Goal: Information Seeking & Learning: Find specific fact

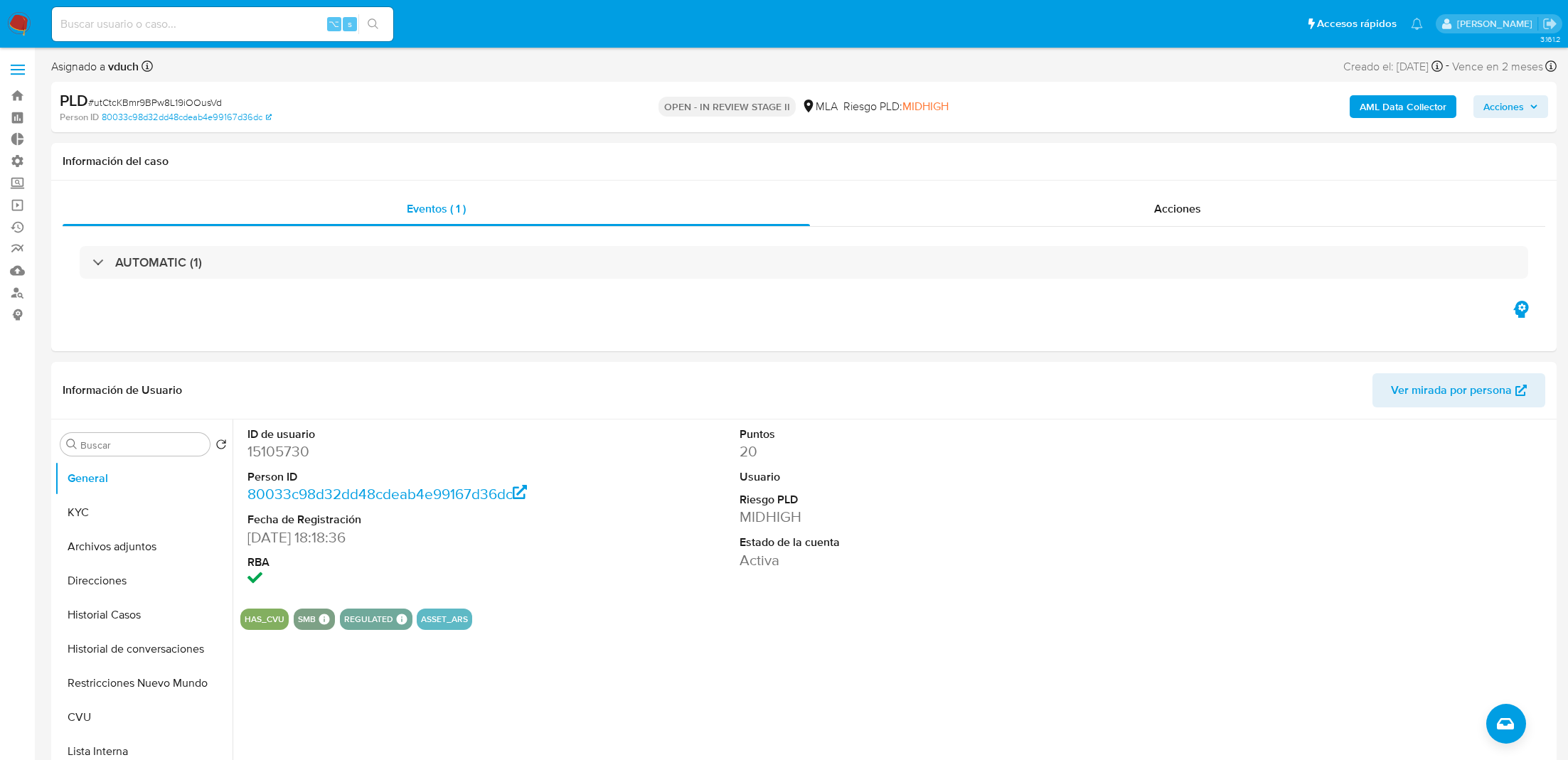
select select "10"
click at [16, 293] on link "Buscador de personas" at bounding box center [84, 291] width 169 height 22
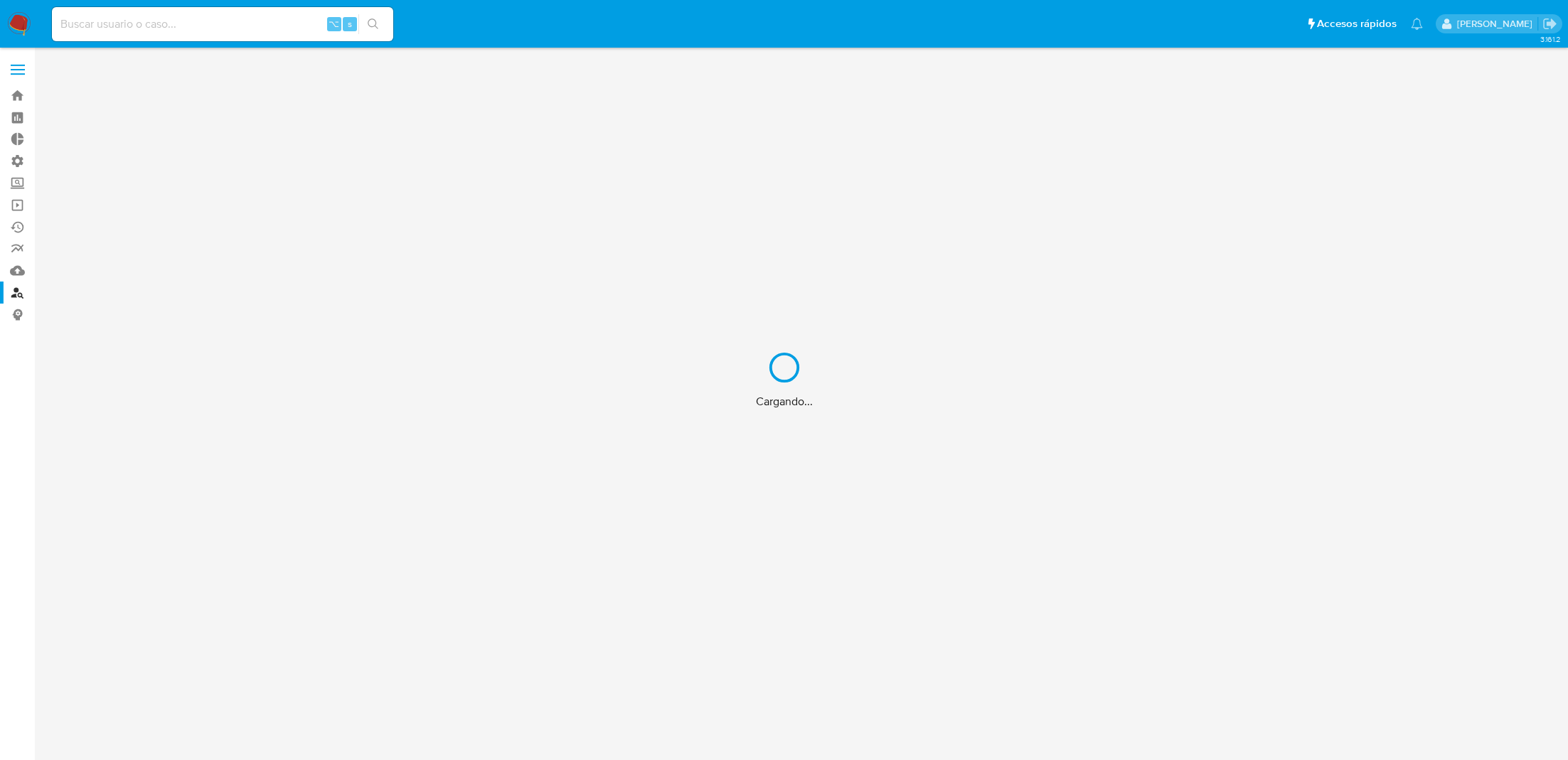
click at [20, 157] on div "Cargando..." at bounding box center [784, 380] width 1568 height 760
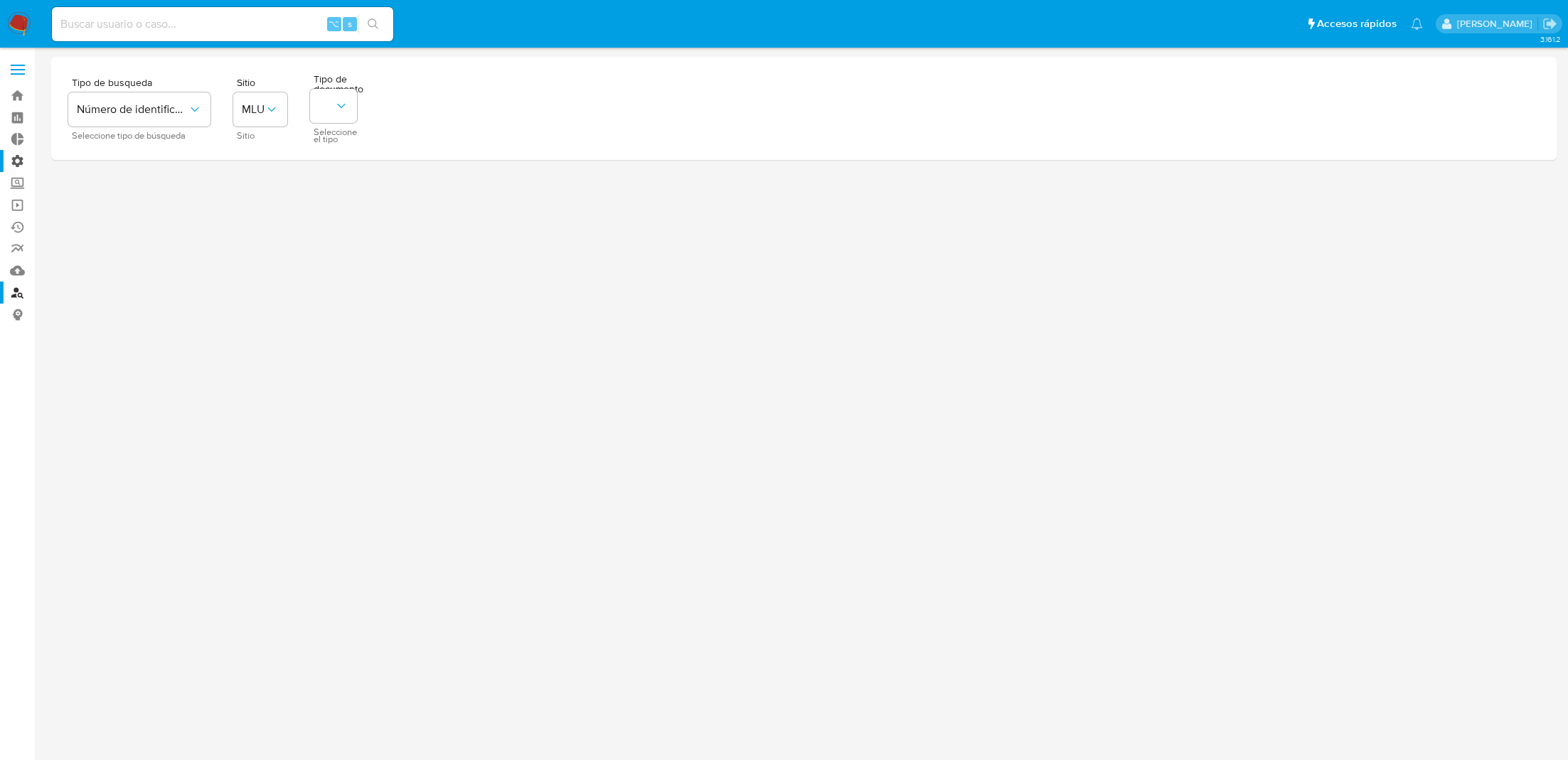
click at [21, 161] on label "Administración" at bounding box center [84, 160] width 169 height 22
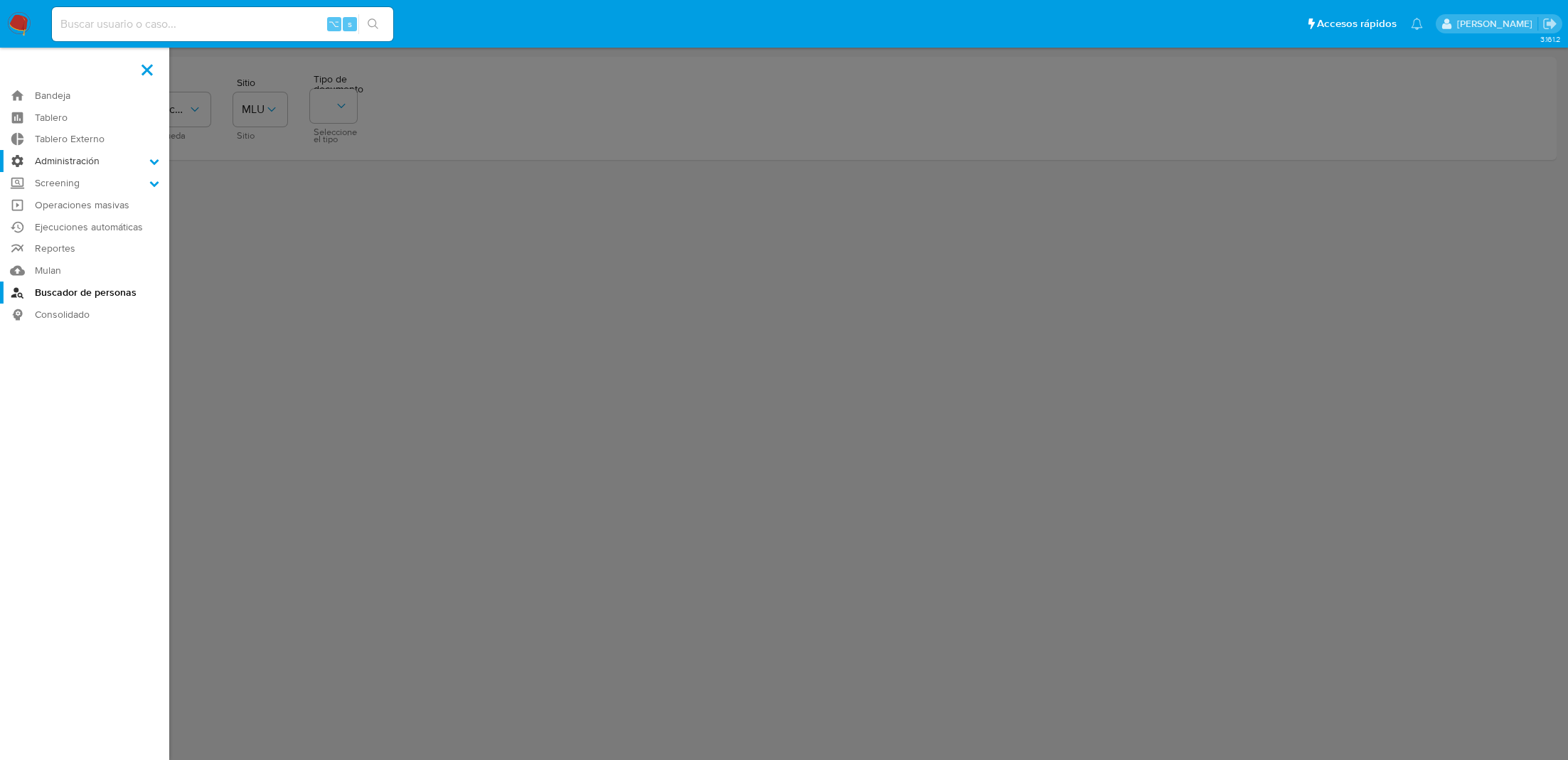
click at [0, 0] on input "Administración" at bounding box center [0, 0] width 0 height 0
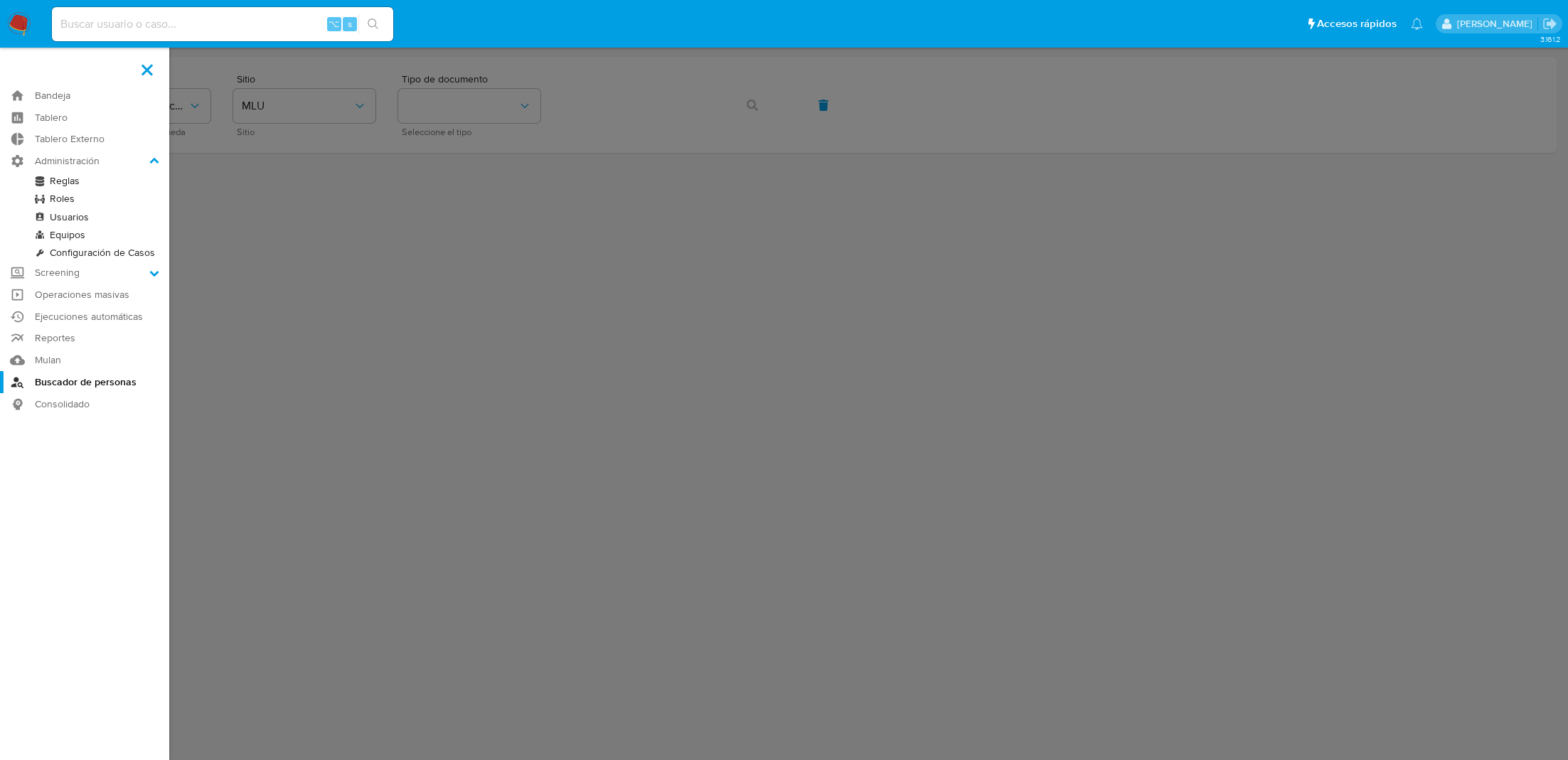
click at [322, 218] on label at bounding box center [784, 380] width 1568 height 760
click at [0, 0] on input "checkbox" at bounding box center [0, 0] width 0 height 0
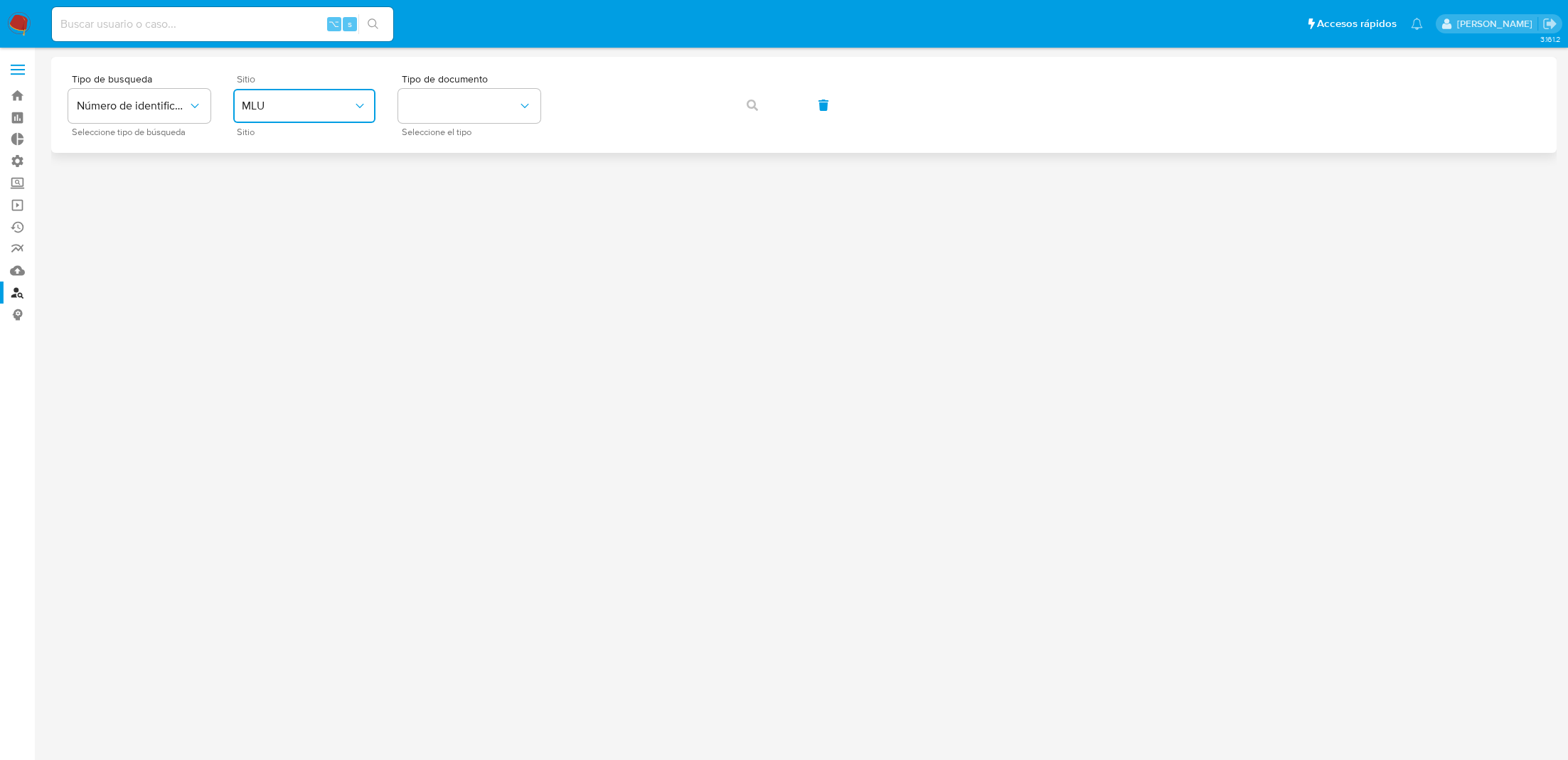
click at [320, 106] on span "MLU" at bounding box center [297, 106] width 111 height 14
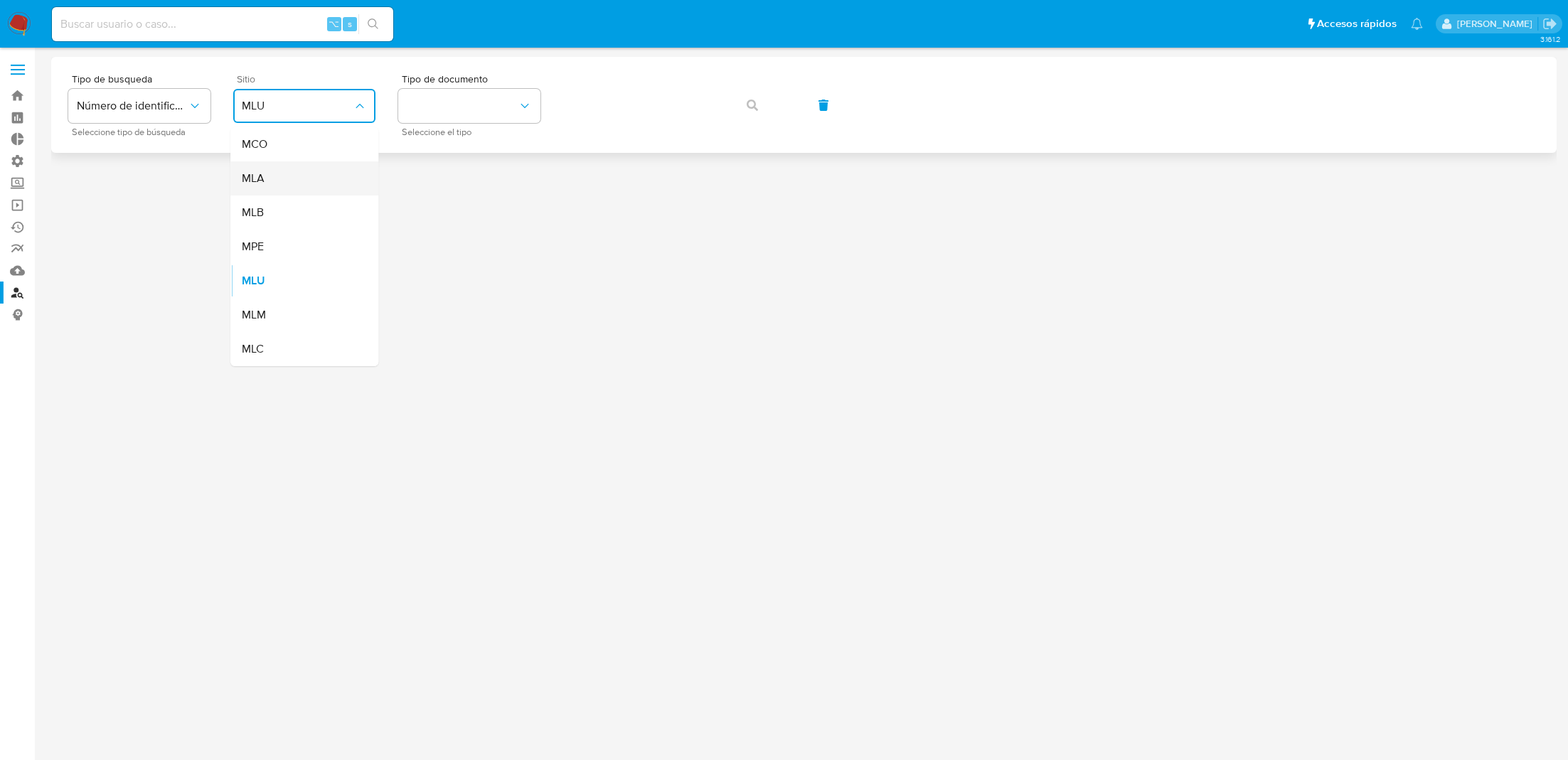
click at [309, 174] on div "MLA" at bounding box center [300, 178] width 117 height 34
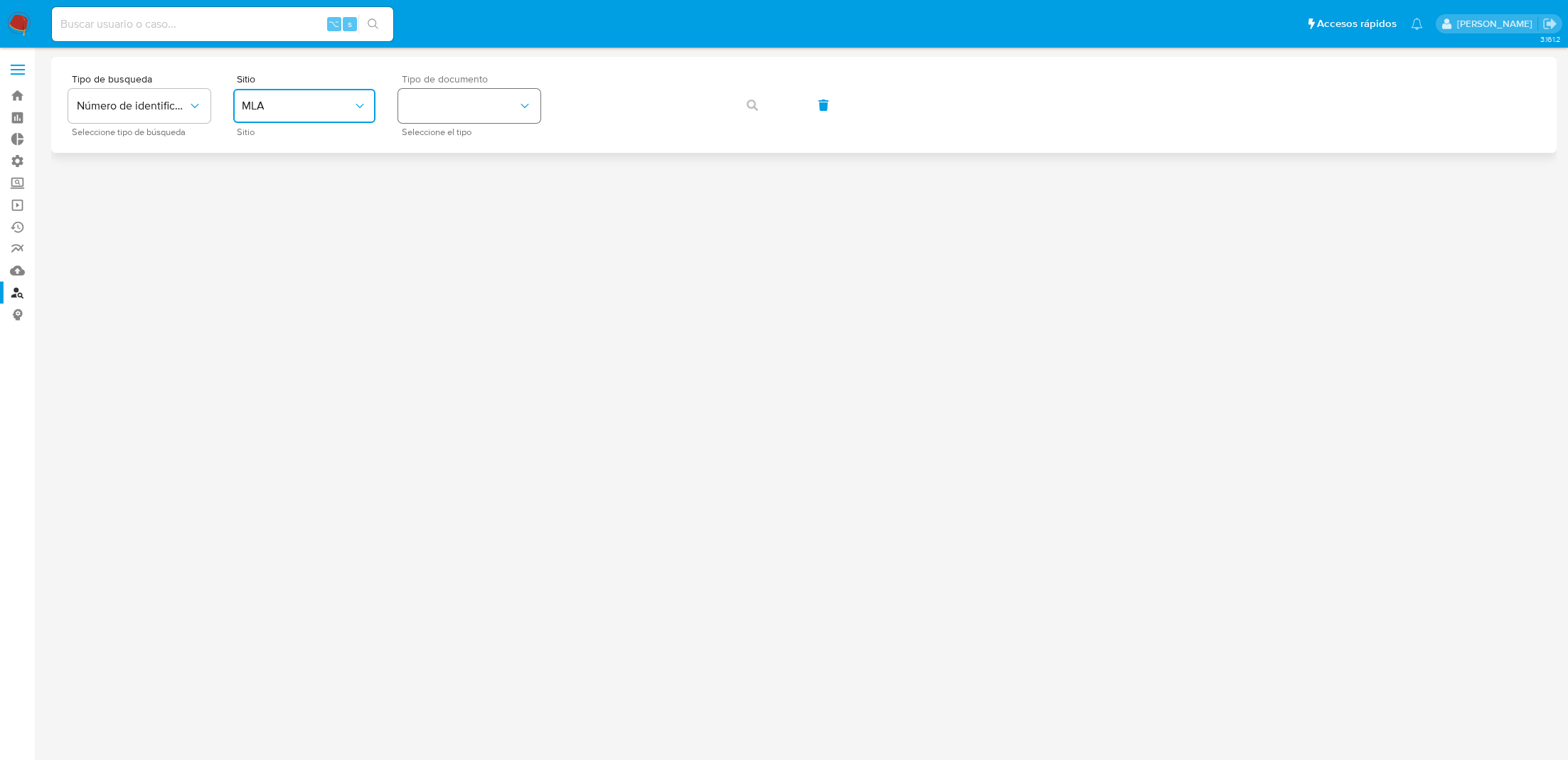
click at [495, 114] on button "identificationType" at bounding box center [469, 106] width 142 height 34
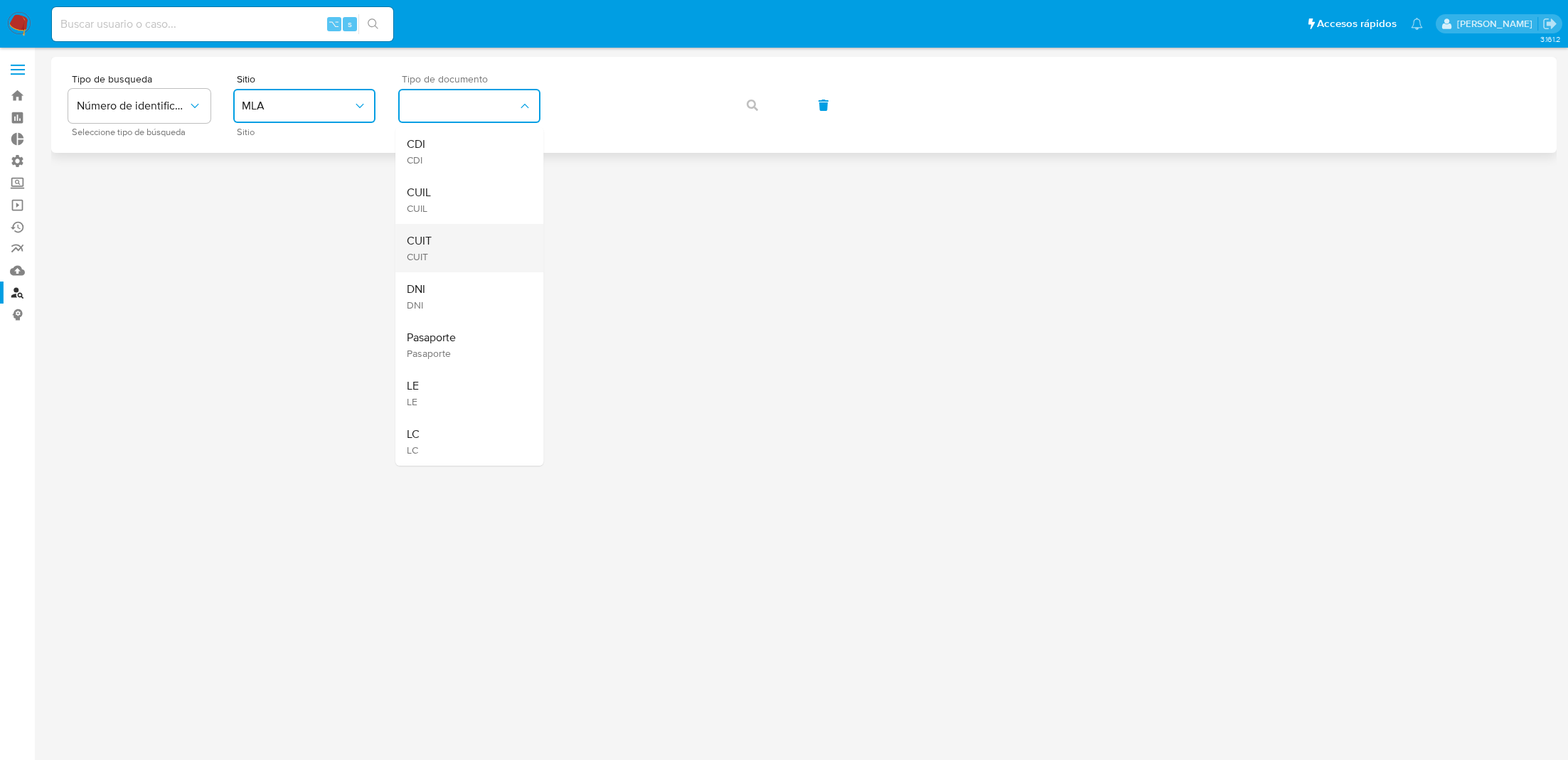
click at [459, 232] on div "CUIT CUIT" at bounding box center [465, 247] width 117 height 48
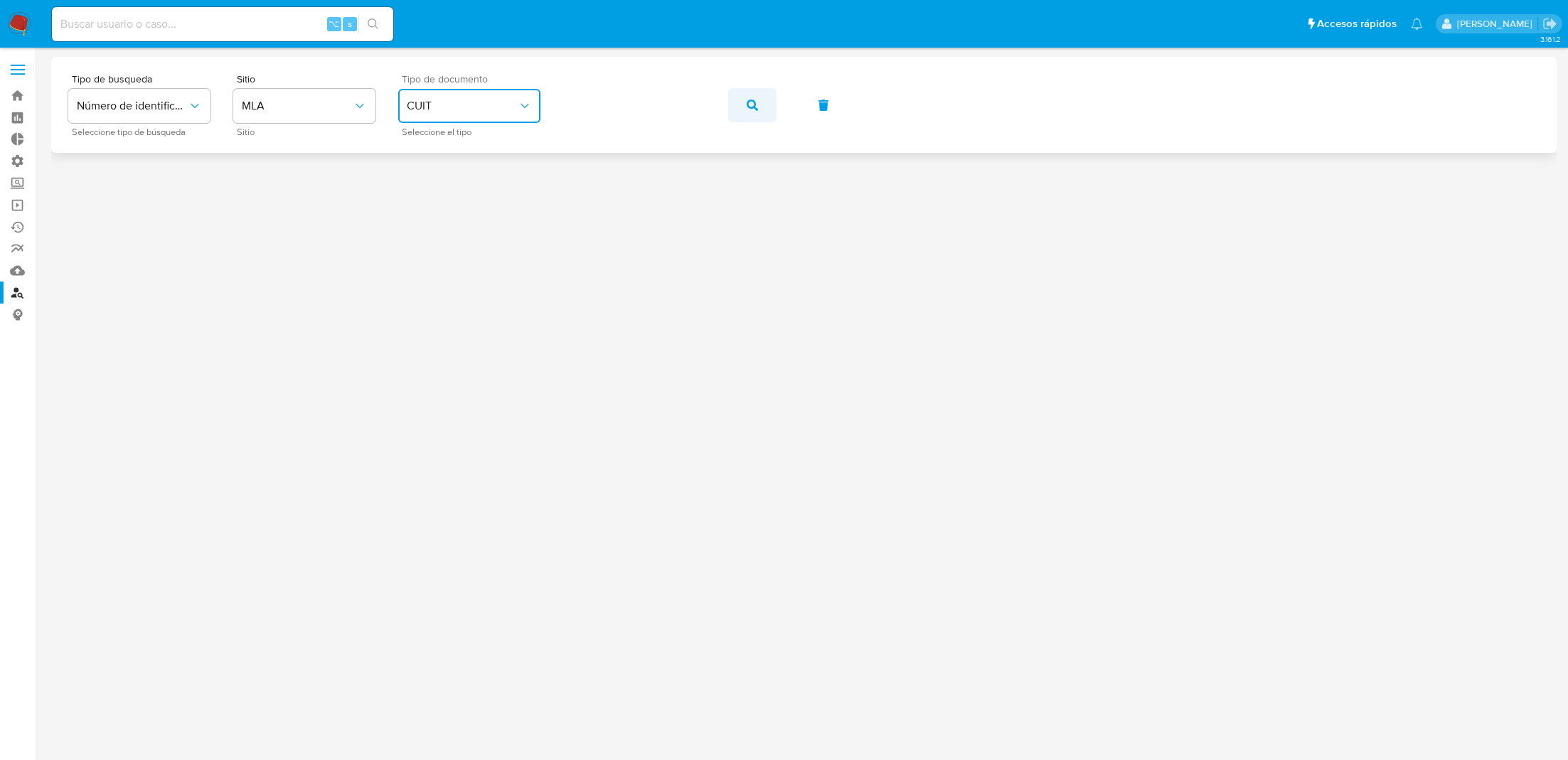
click at [750, 103] on icon "button" at bounding box center [752, 106] width 11 height 11
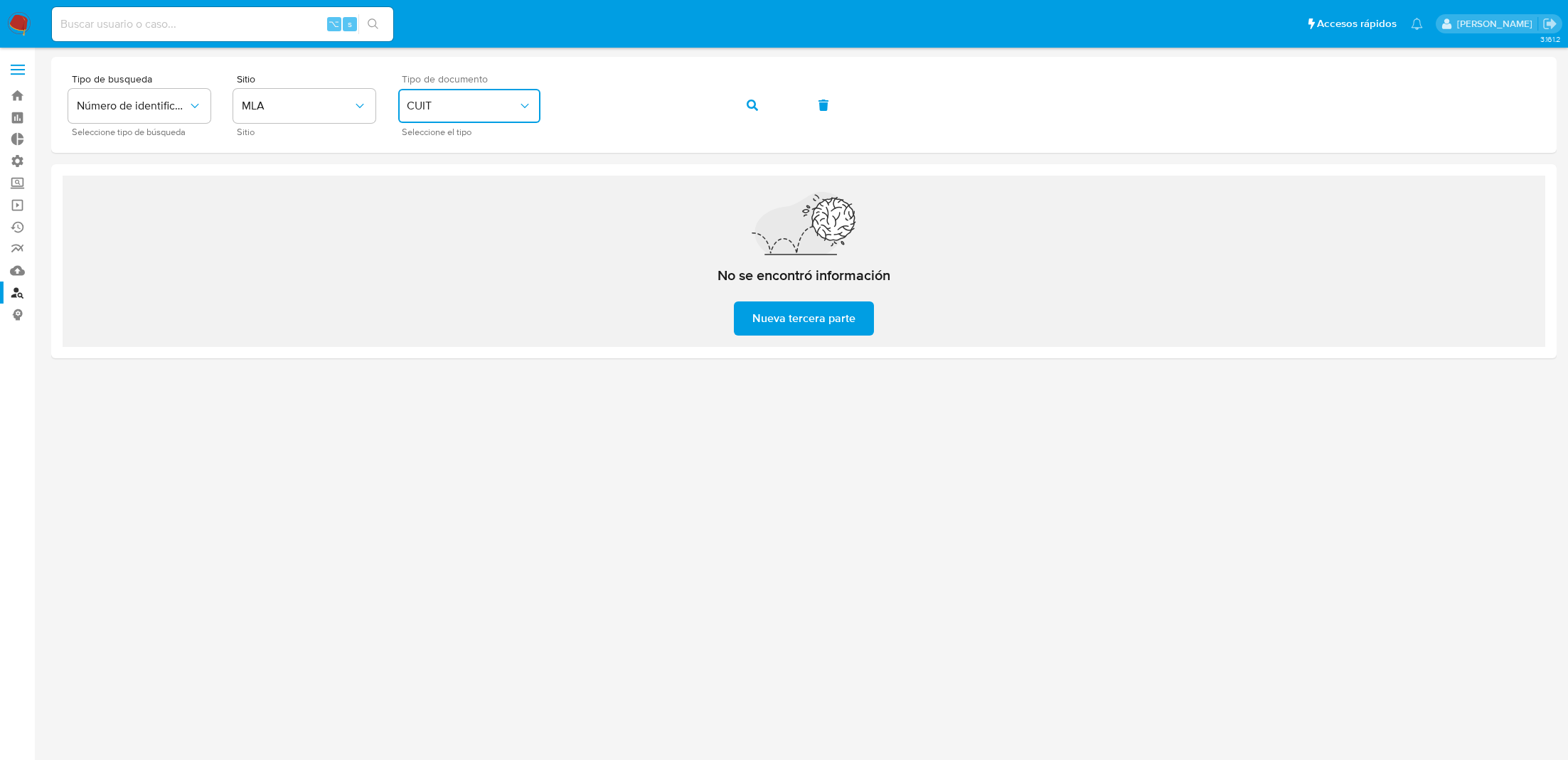
click at [514, 106] on span "CUIT" at bounding box center [462, 106] width 111 height 14
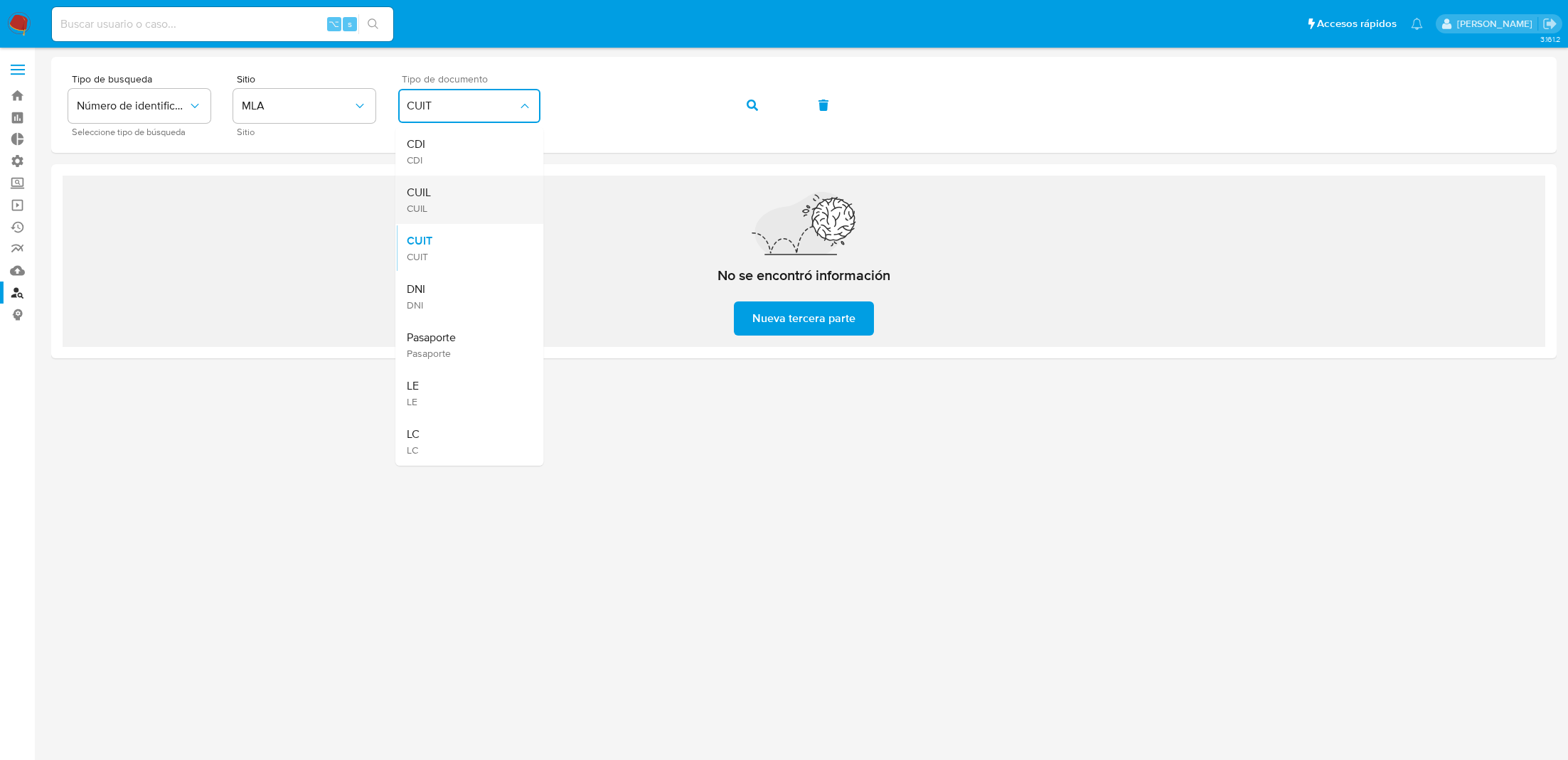
click at [476, 207] on div "CUIL CUIL" at bounding box center [465, 199] width 117 height 48
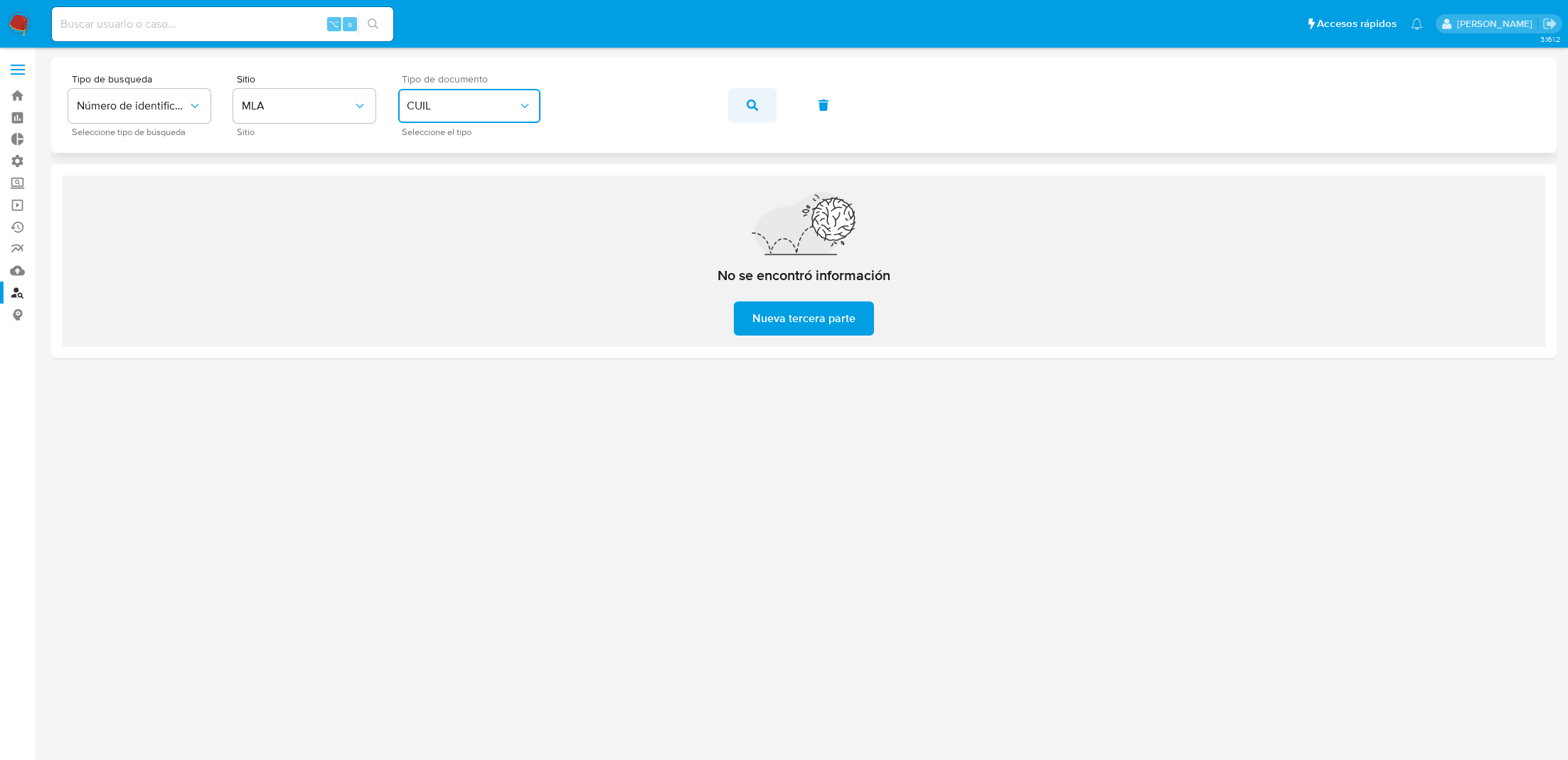
click at [753, 98] on span "button" at bounding box center [752, 105] width 11 height 31
click at [739, 100] on button "button" at bounding box center [752, 105] width 48 height 34
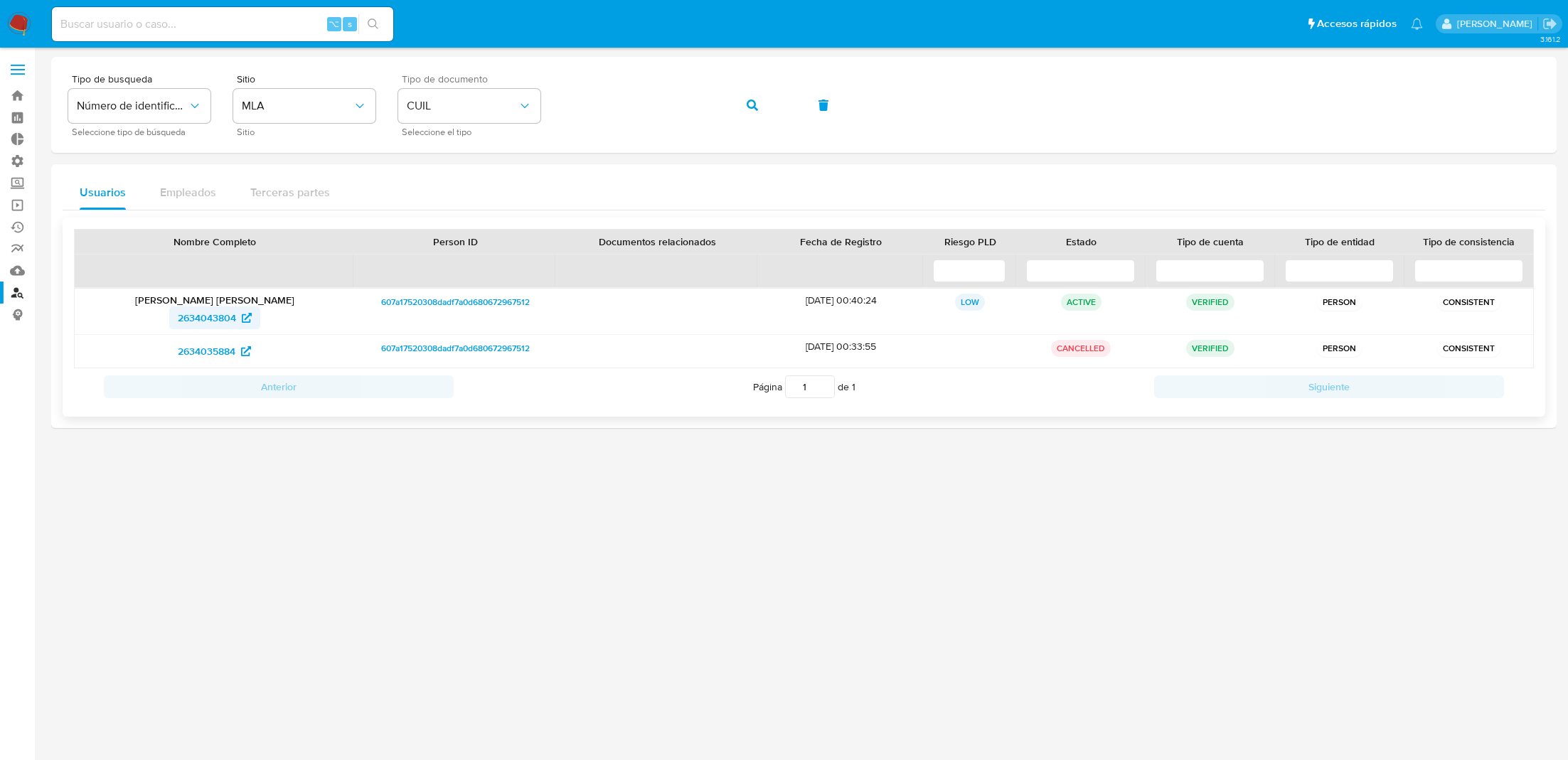
click at [218, 317] on span "2634043804" at bounding box center [207, 318] width 58 height 23
click at [759, 106] on button "button" at bounding box center [752, 105] width 48 height 34
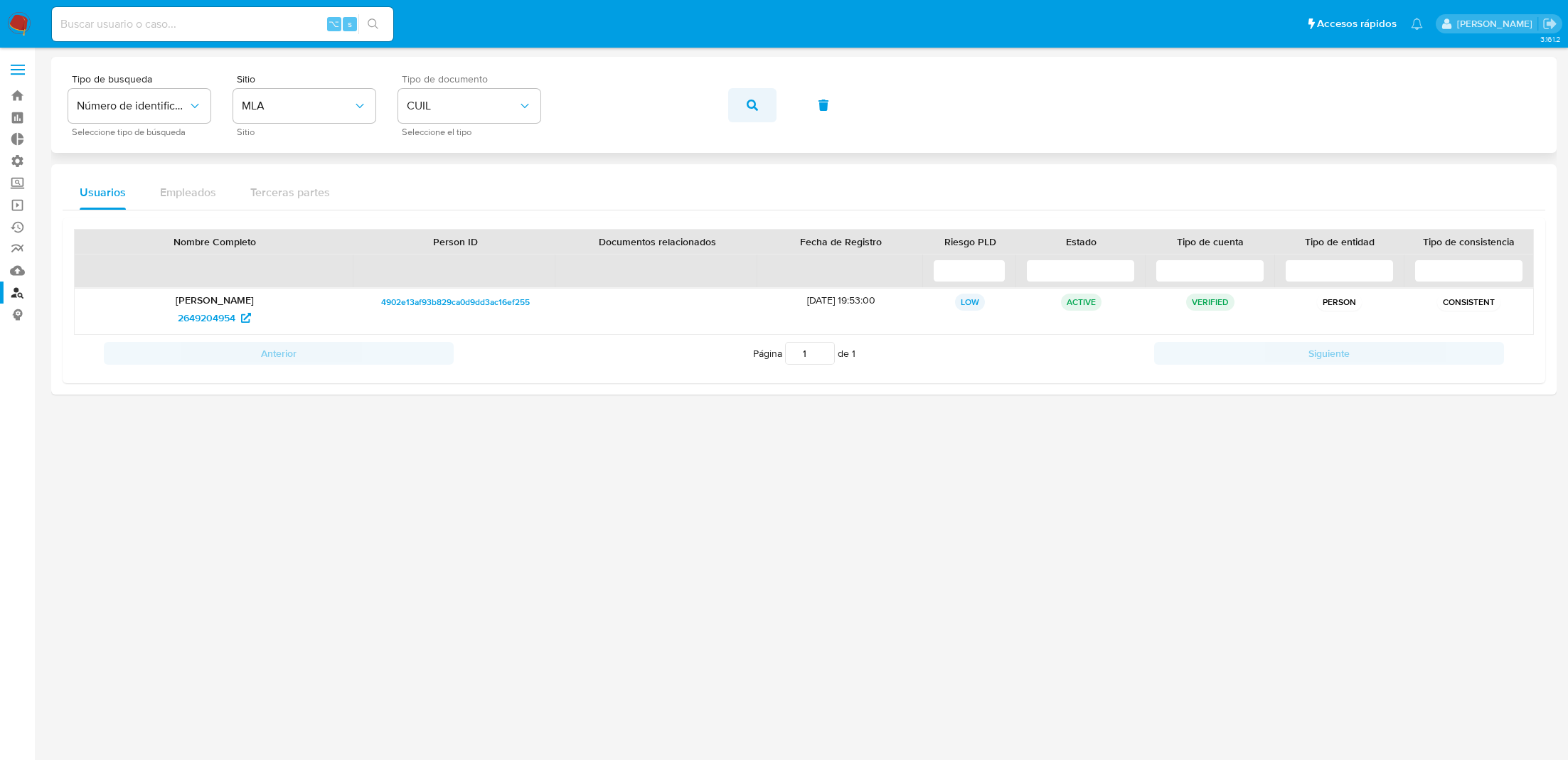
click at [744, 100] on button "button" at bounding box center [752, 105] width 48 height 34
click at [759, 108] on button "button" at bounding box center [752, 105] width 48 height 34
click at [758, 108] on button "button" at bounding box center [752, 105] width 48 height 34
click at [752, 102] on icon "button" at bounding box center [752, 106] width 11 height 11
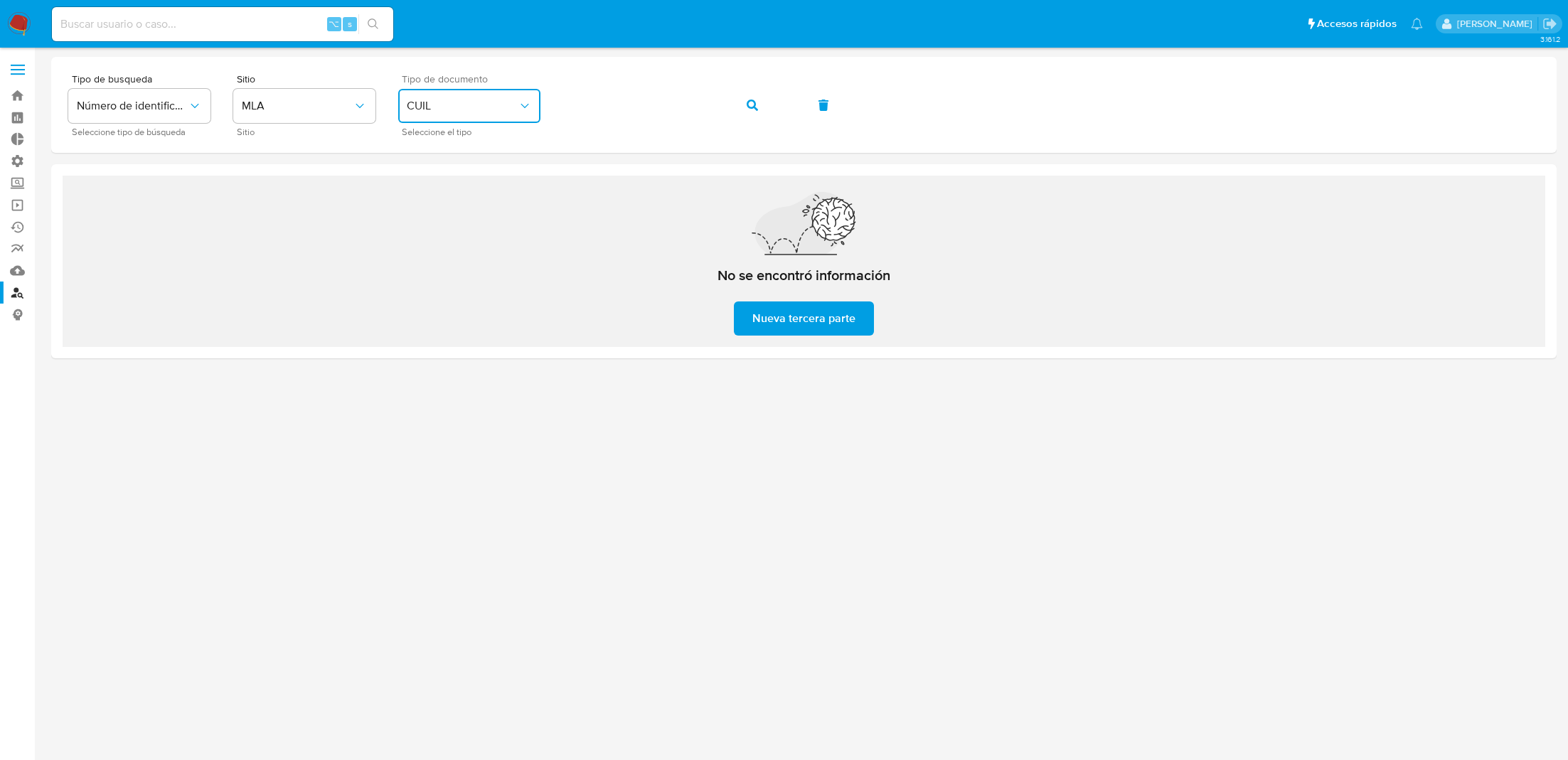
click at [463, 103] on span "CUIL" at bounding box center [462, 106] width 111 height 14
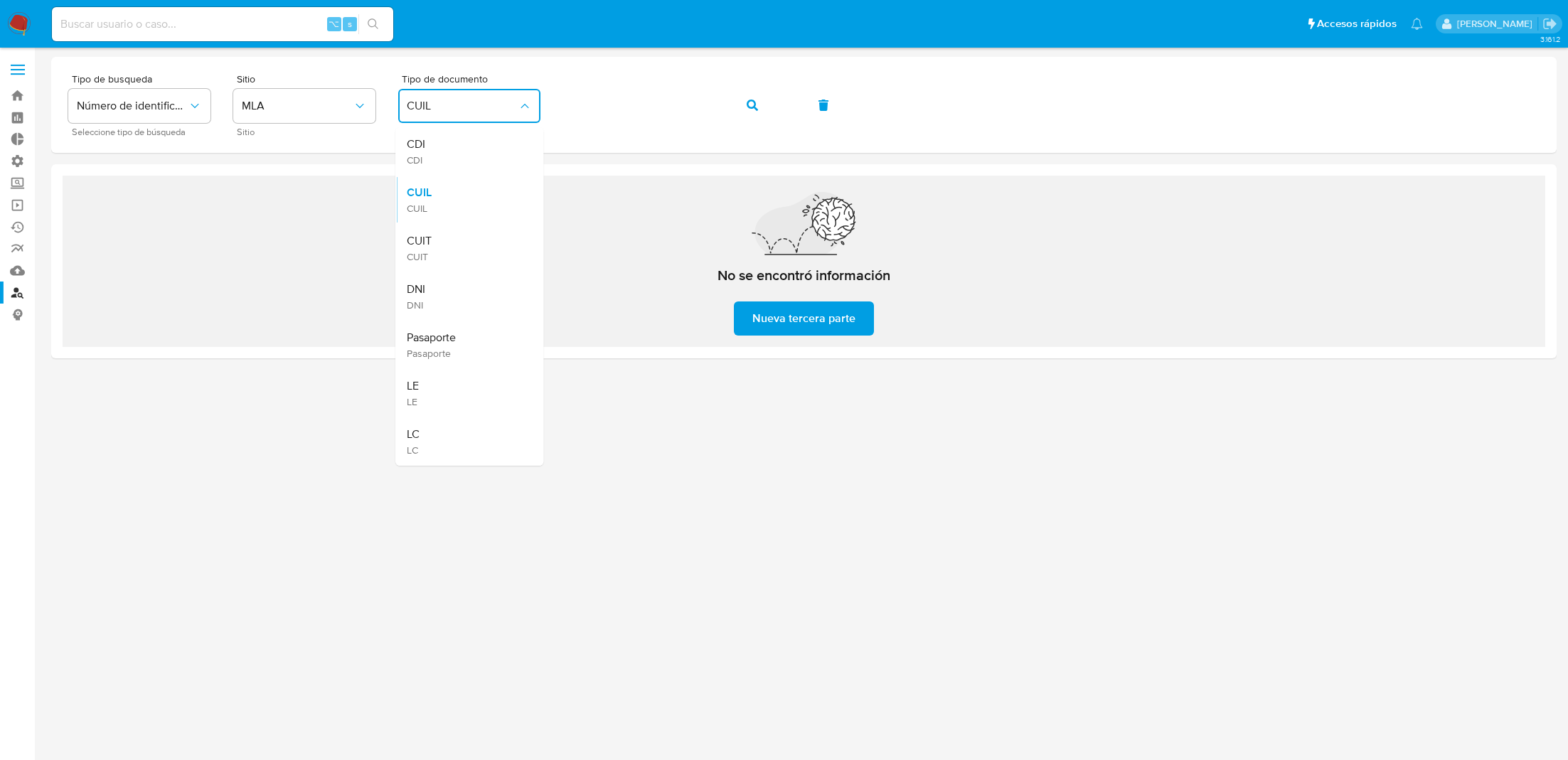
click at [469, 228] on div "CUIT CUIT" at bounding box center [465, 247] width 117 height 48
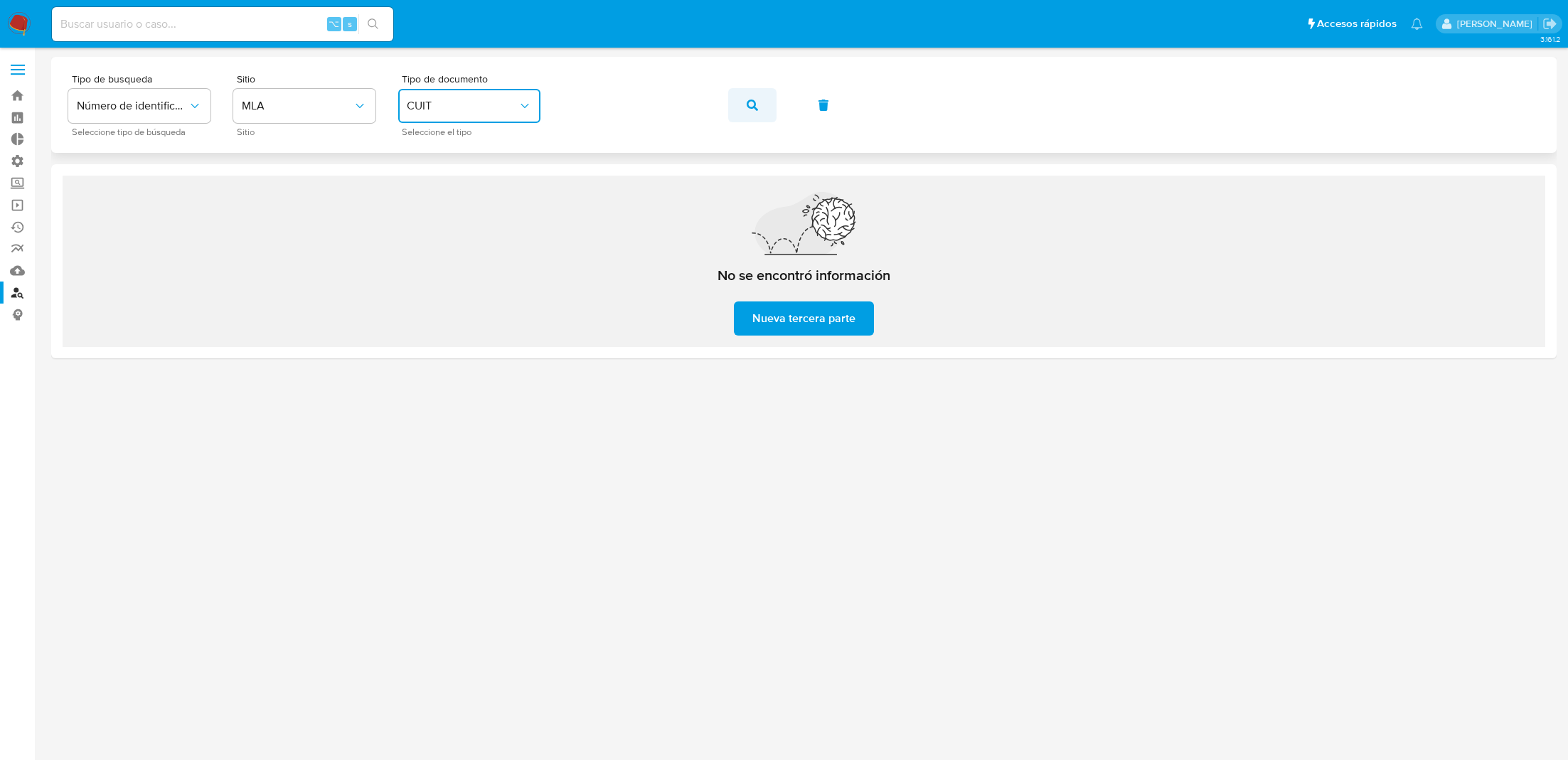
click at [759, 101] on button "button" at bounding box center [752, 105] width 48 height 34
click at [744, 106] on button "button" at bounding box center [752, 105] width 48 height 34
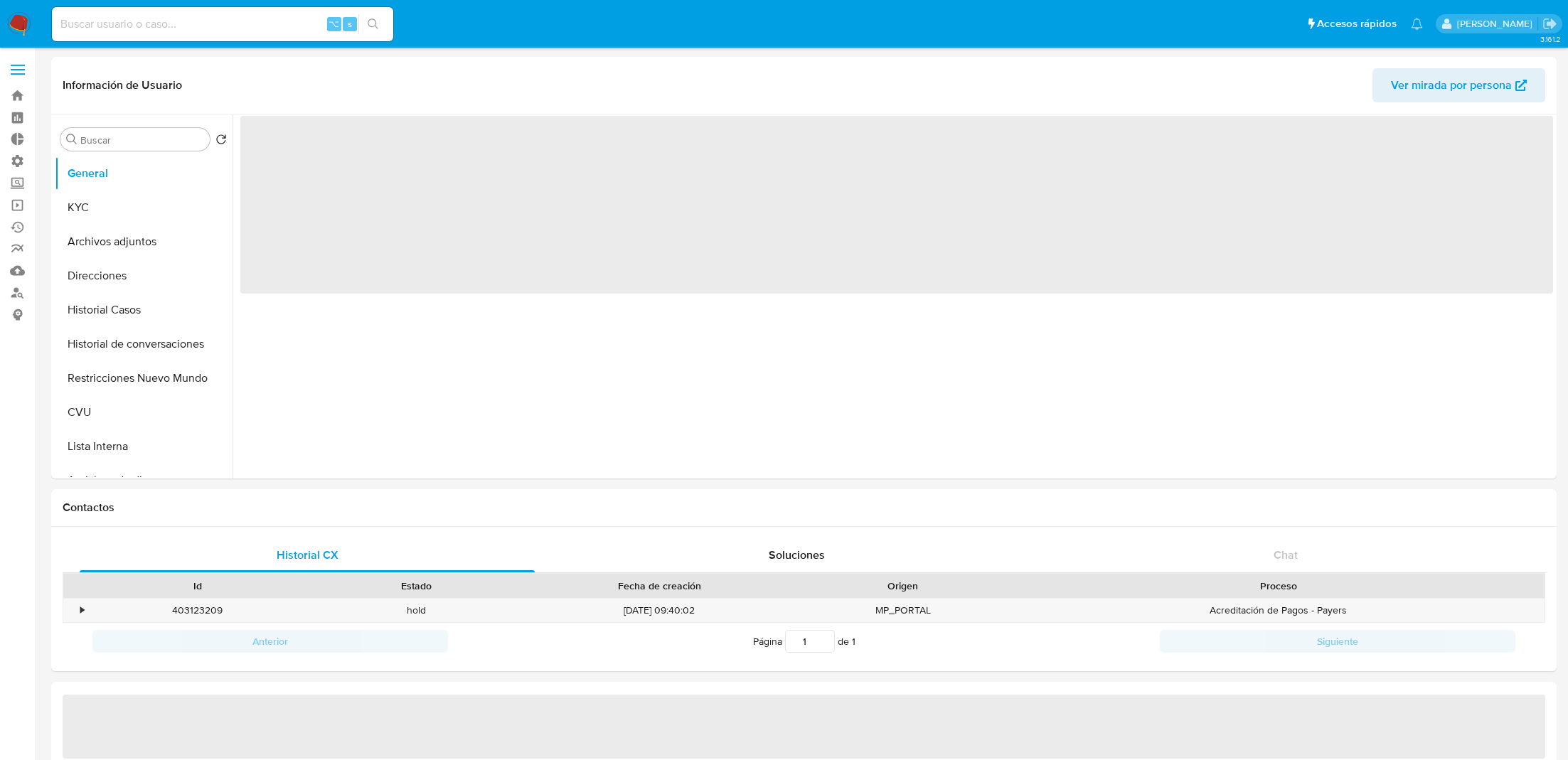
select select "10"
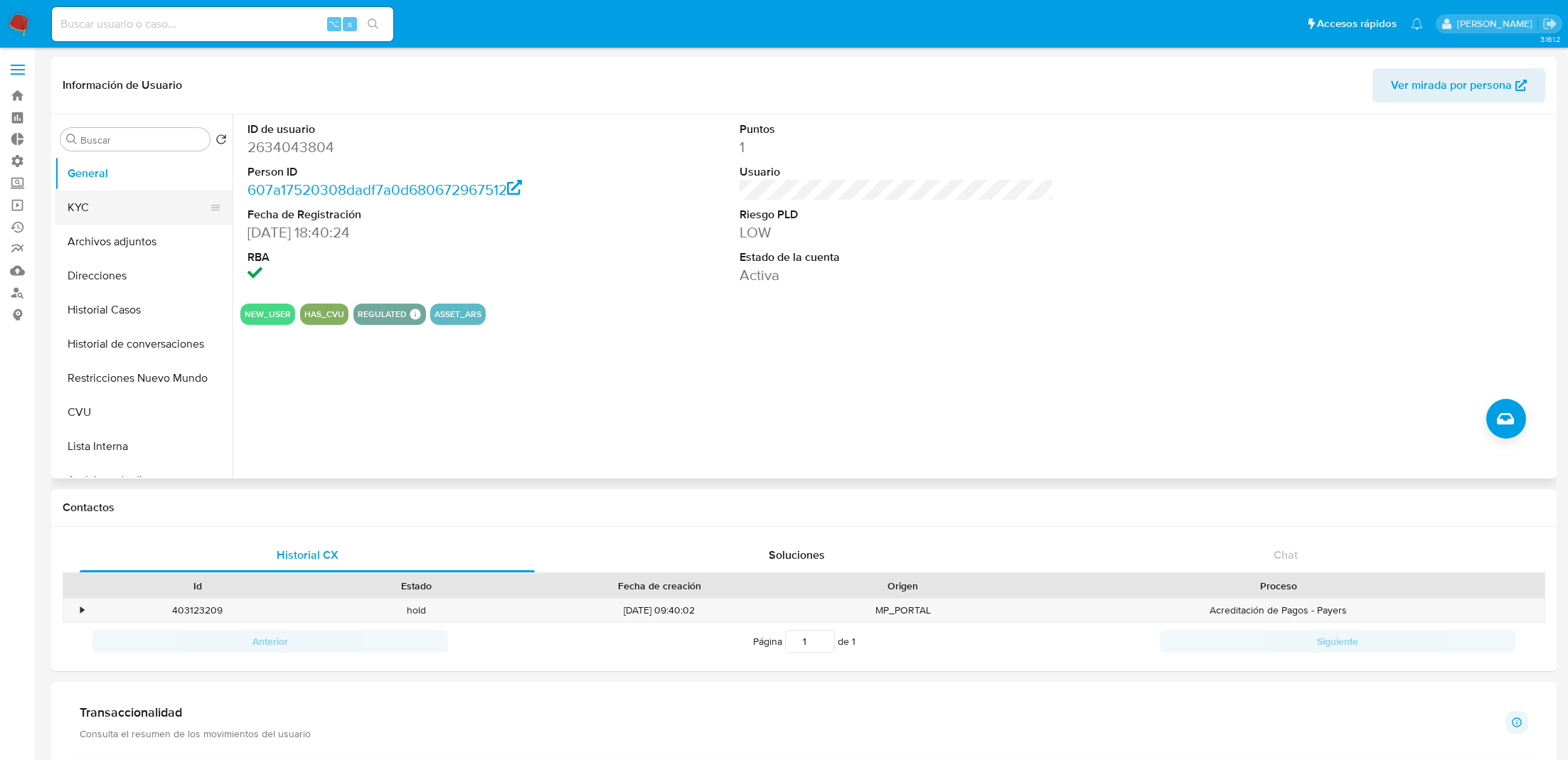
click at [137, 201] on button "KYC" at bounding box center [138, 207] width 166 height 34
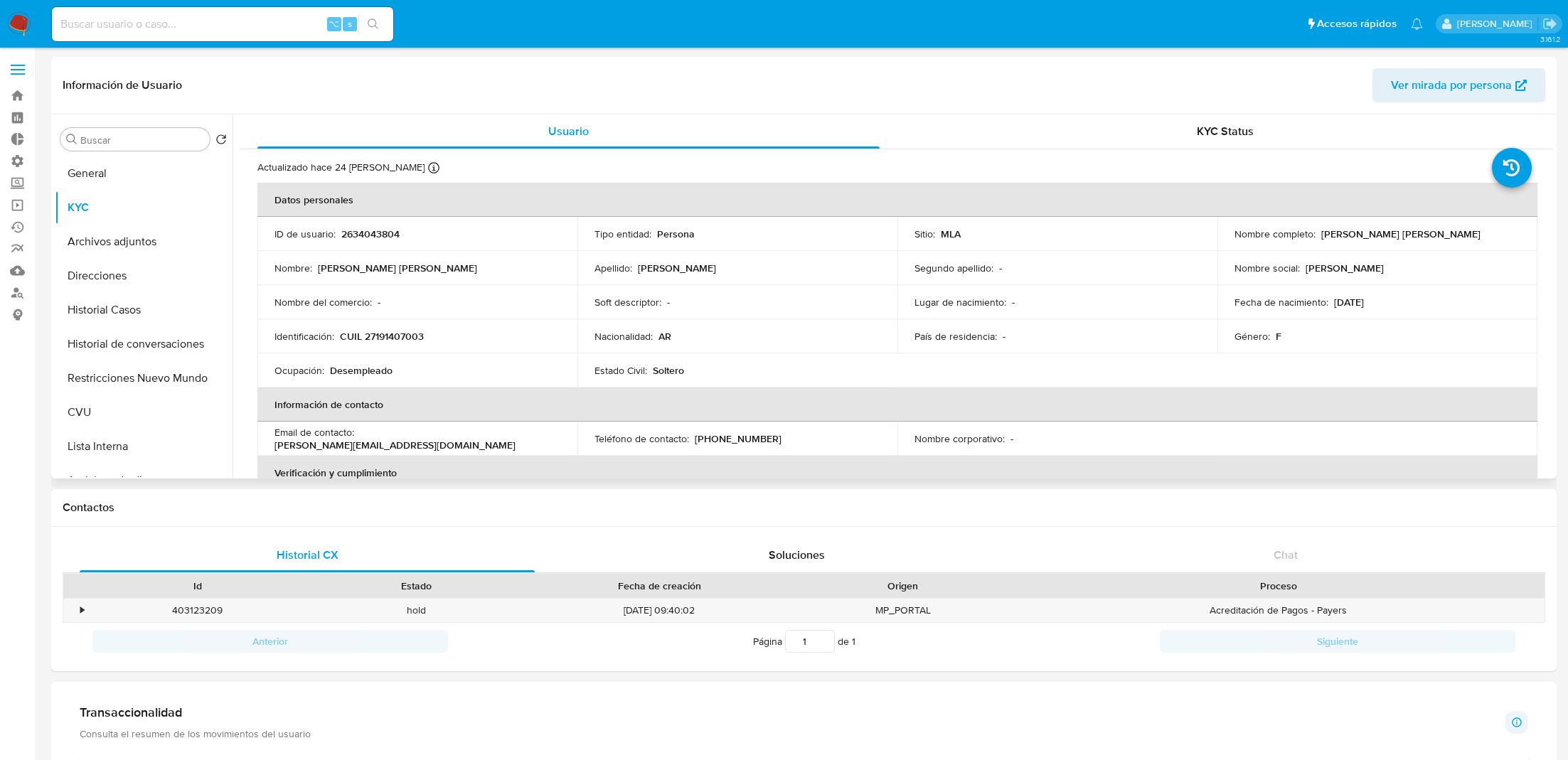
click at [382, 337] on p "CUIL 27191407003" at bounding box center [381, 337] width 84 height 13
copy p "27191407003"
